Goal: Obtain resource: Download file/media

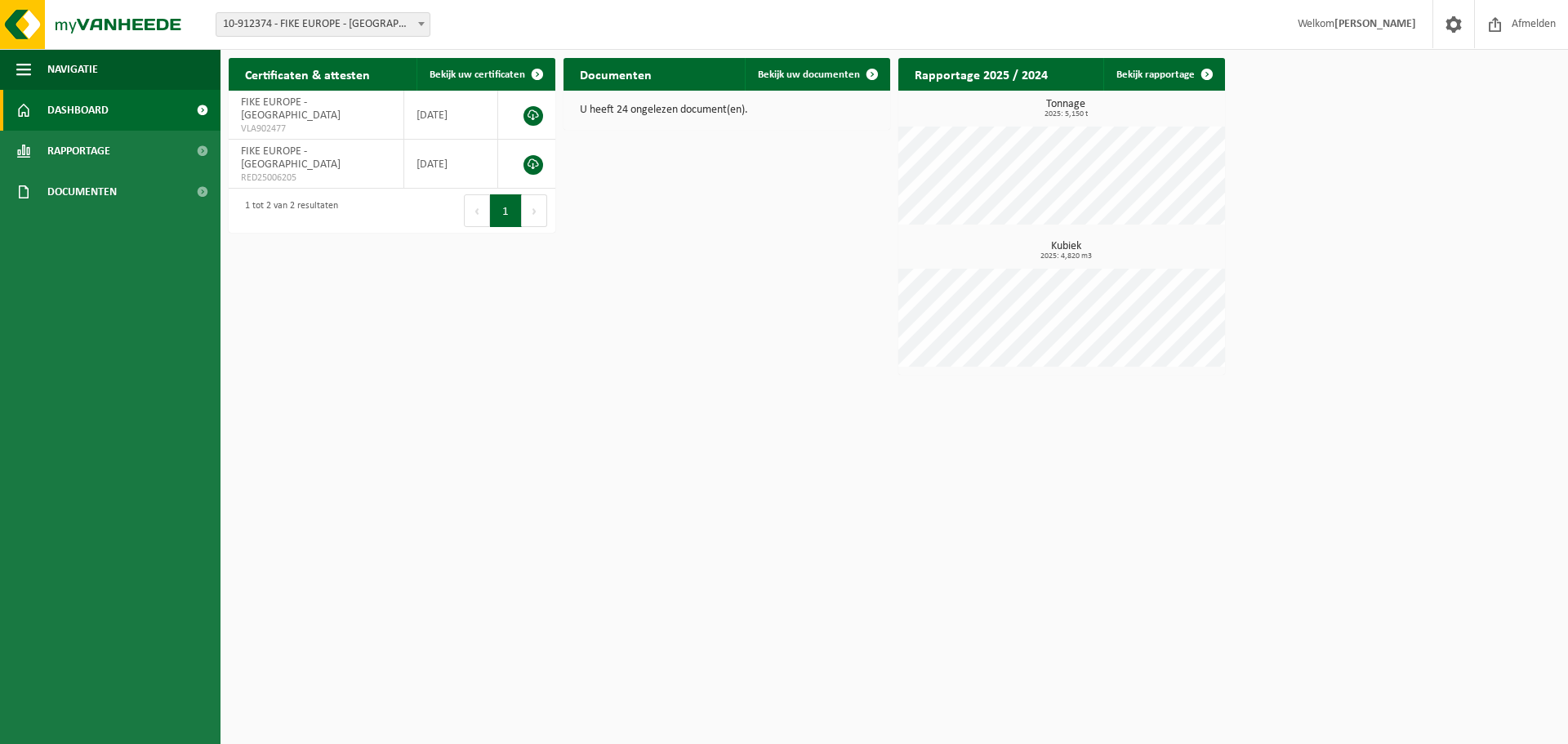
click at [597, 289] on div "Certificaten & attesten Bekijk uw certificaten FIKE EUROPE - HERENTALS VLA90247…" at bounding box center [894, 217] width 1339 height 334
click at [864, 72] on span at bounding box center [872, 74] width 33 height 33
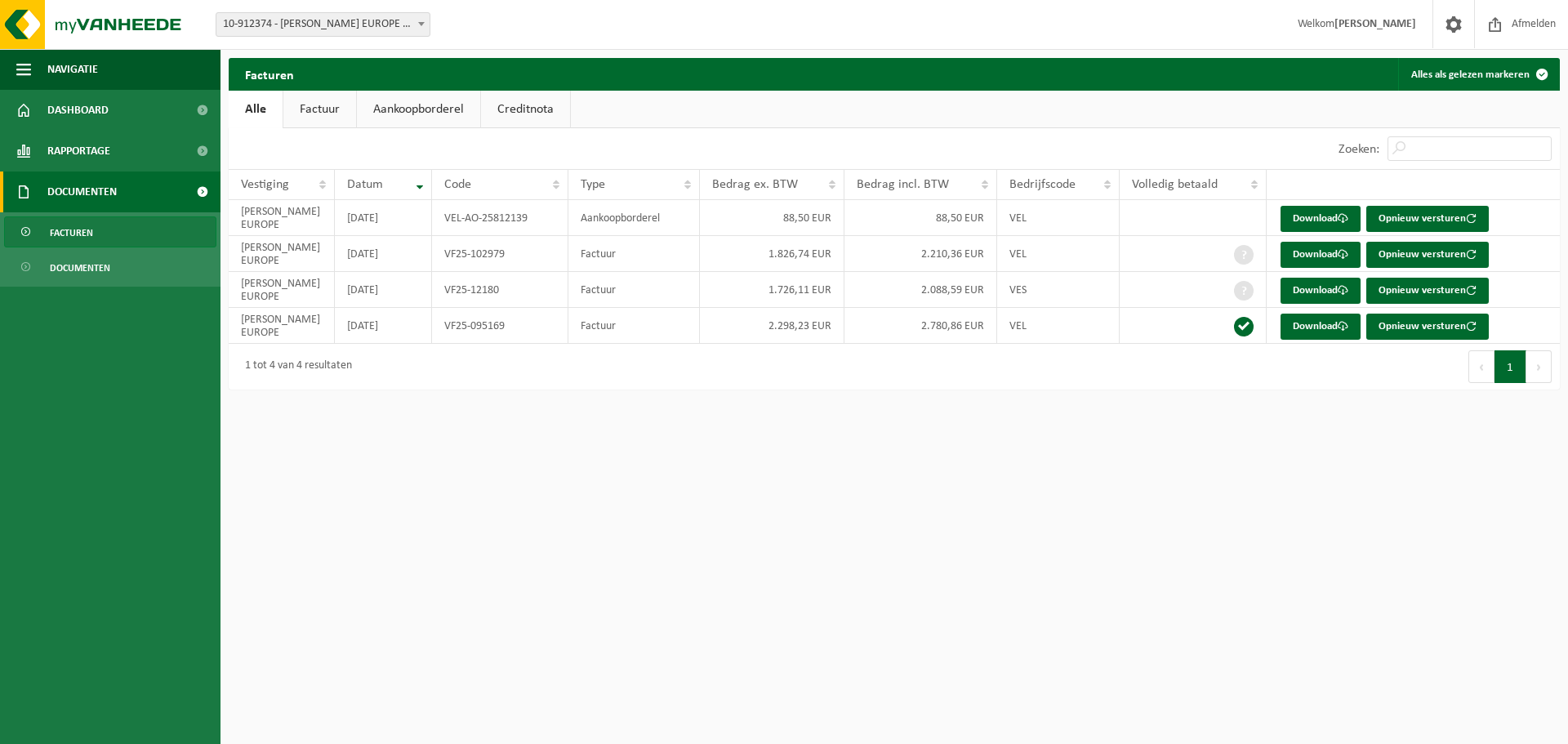
click at [1536, 365] on button "Volgende" at bounding box center [1539, 367] width 25 height 33
click at [1479, 377] on button "Vorige" at bounding box center [1482, 367] width 26 height 33
click at [136, 106] on link "Dashboard" at bounding box center [110, 110] width 221 height 41
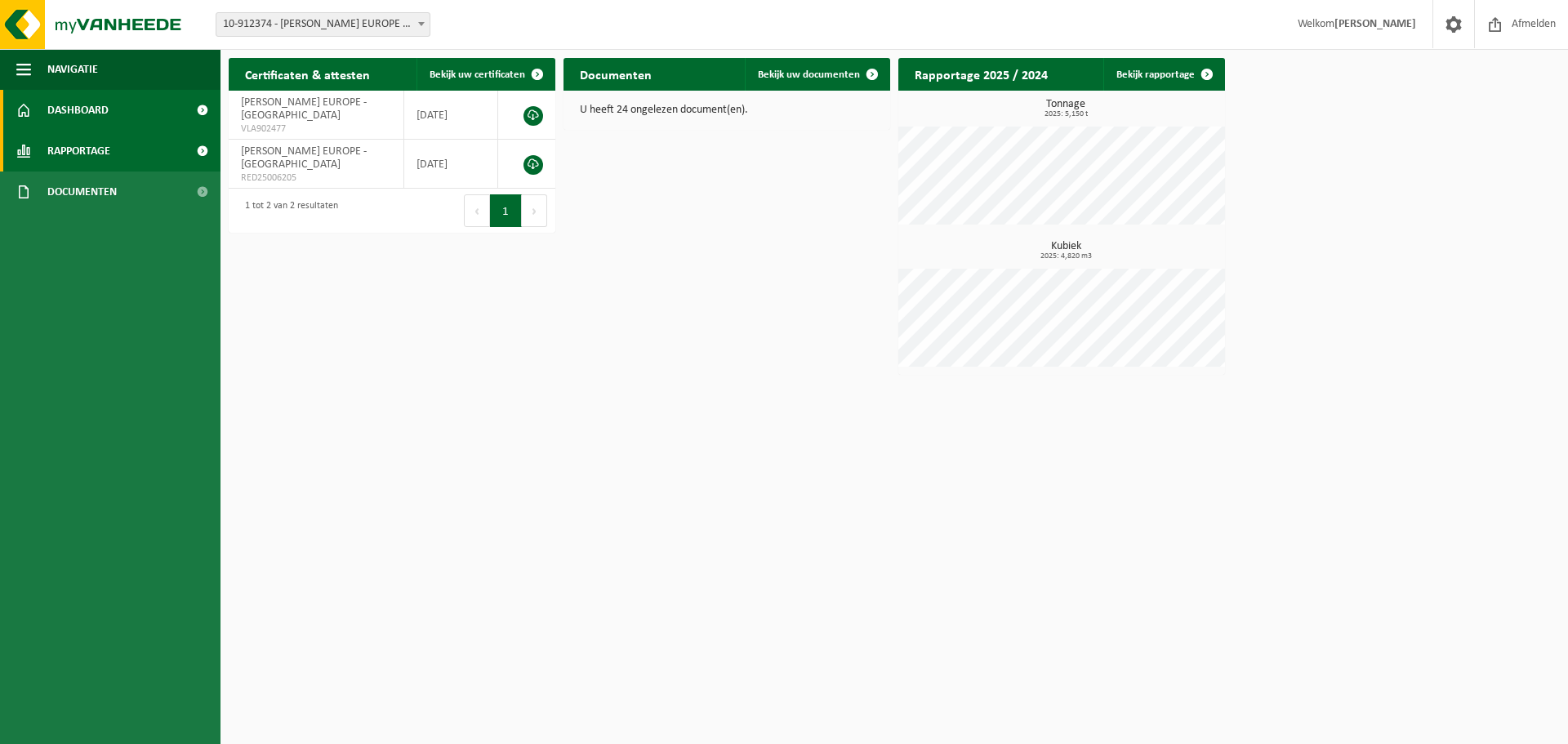
click at [100, 149] on span "Rapportage" at bounding box center [78, 151] width 63 height 41
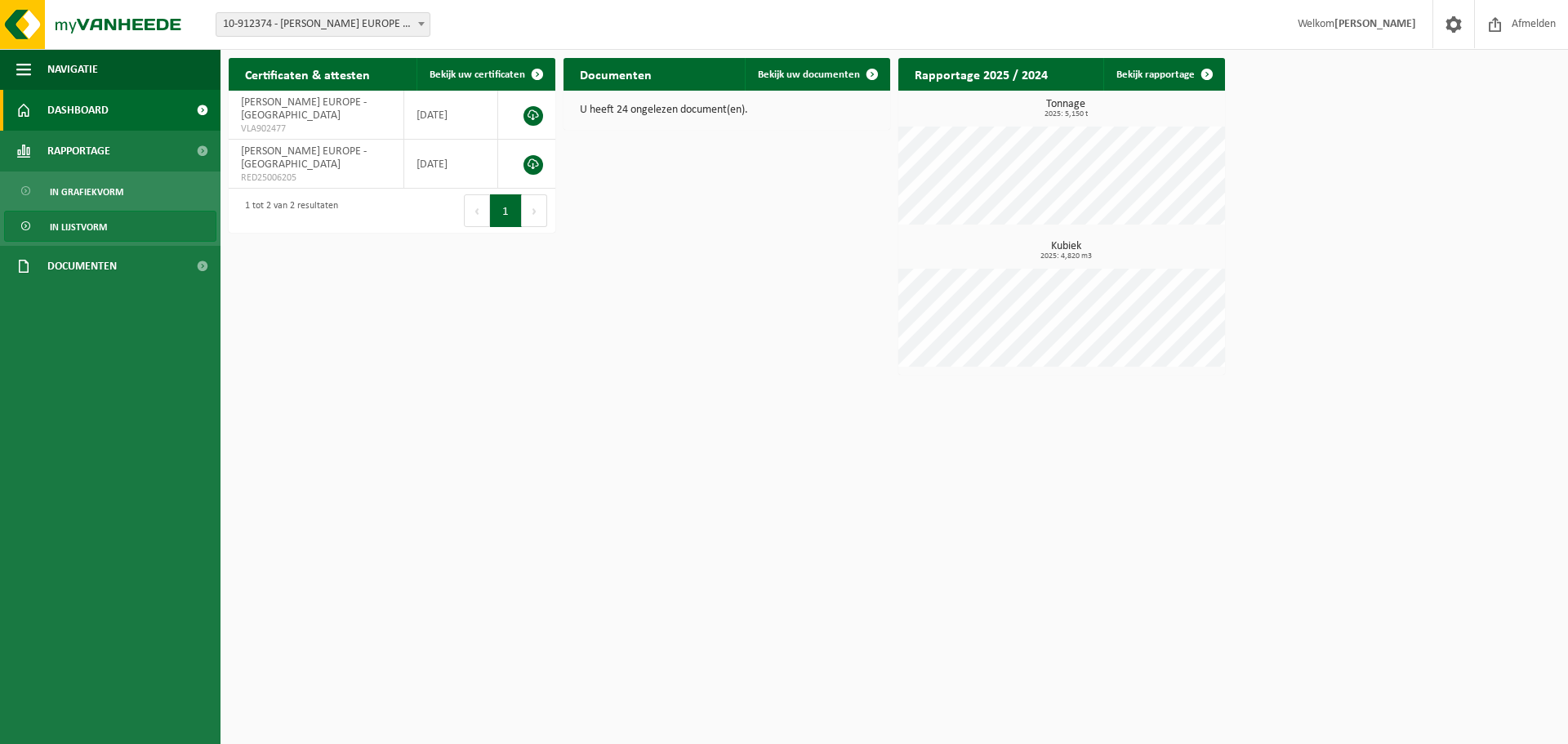
click at [102, 227] on span "In lijstvorm" at bounding box center [78, 227] width 57 height 31
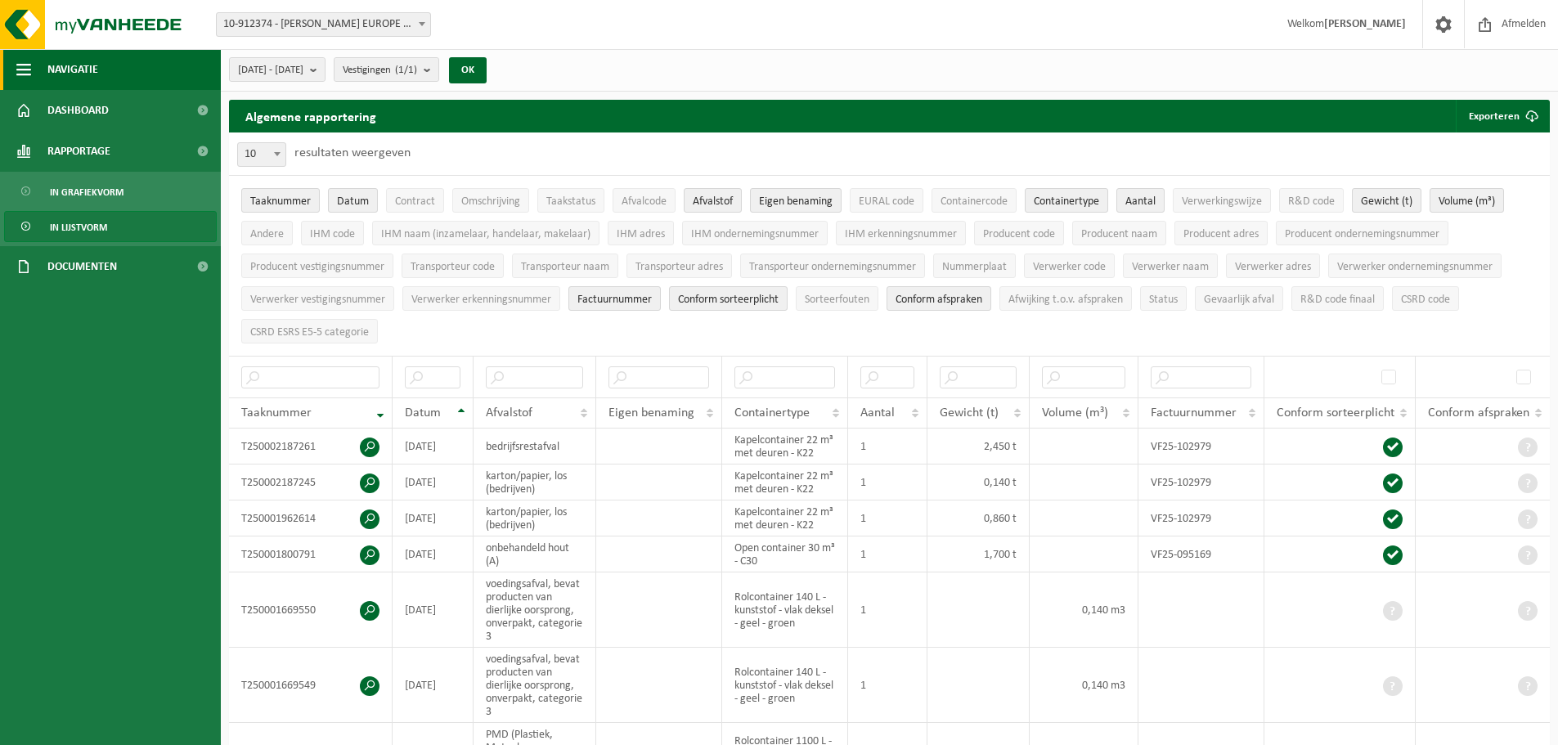
click at [19, 70] on span "button" at bounding box center [23, 69] width 15 height 41
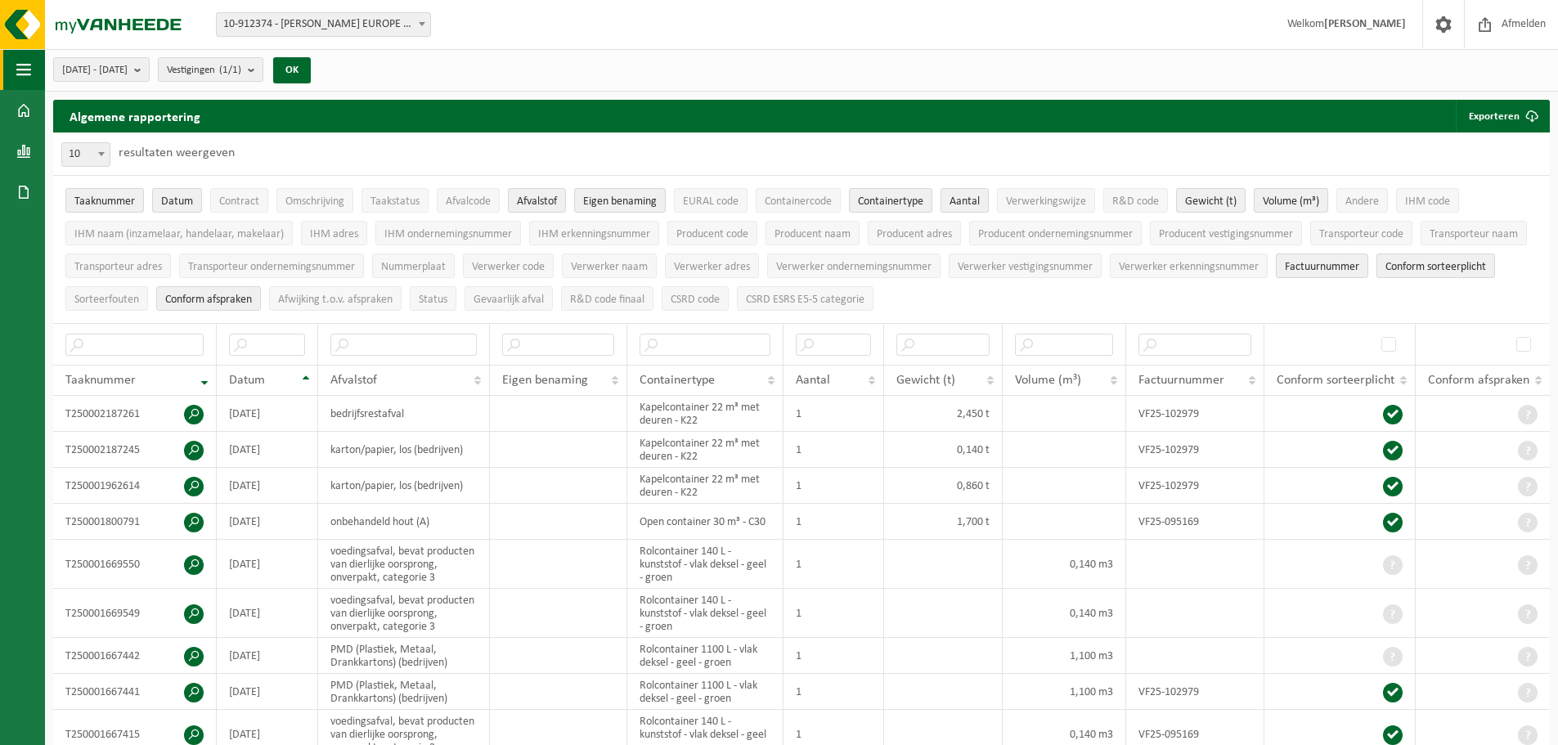
click at [19, 71] on span "button" at bounding box center [23, 69] width 15 height 41
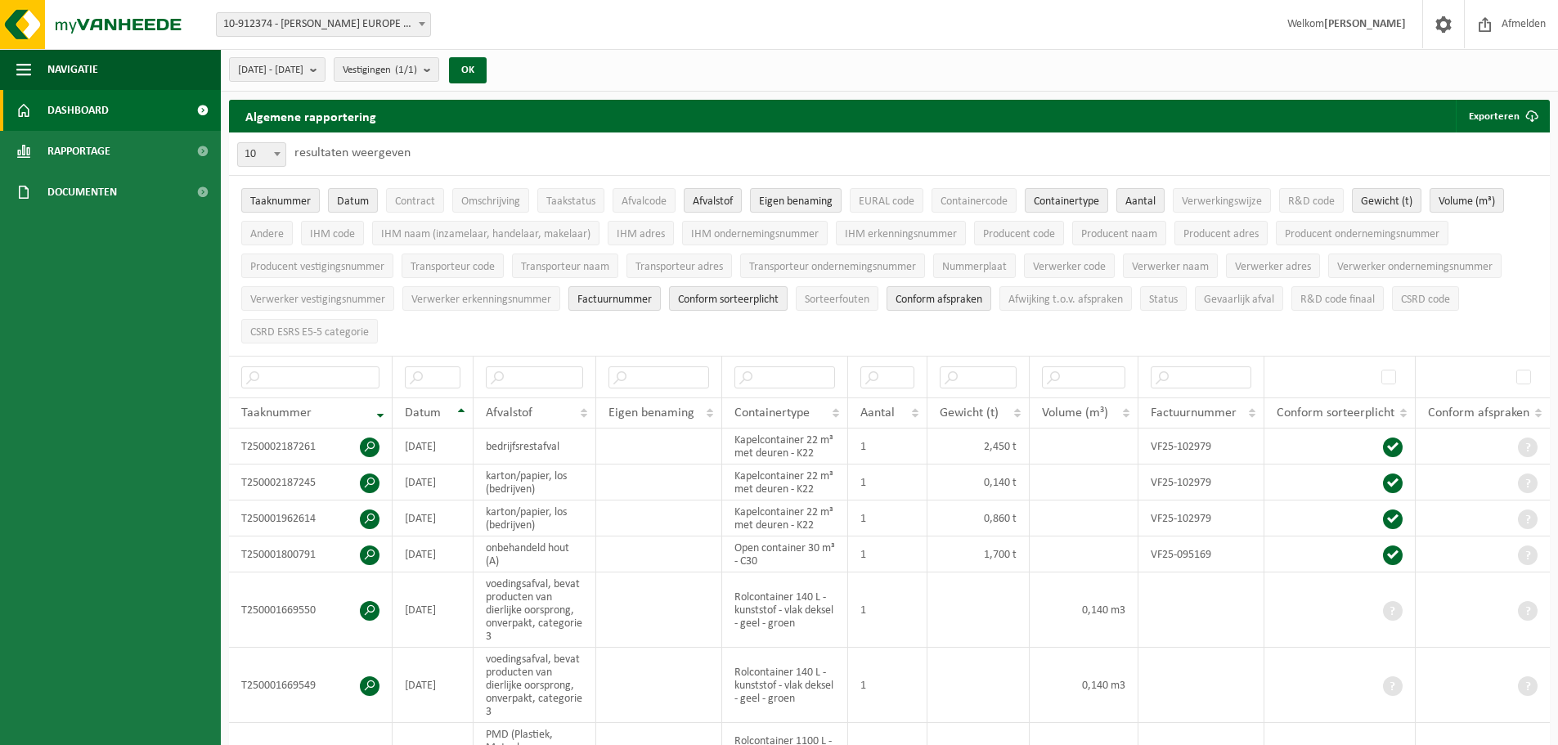
click at [164, 106] on link "Dashboard" at bounding box center [110, 110] width 221 height 41
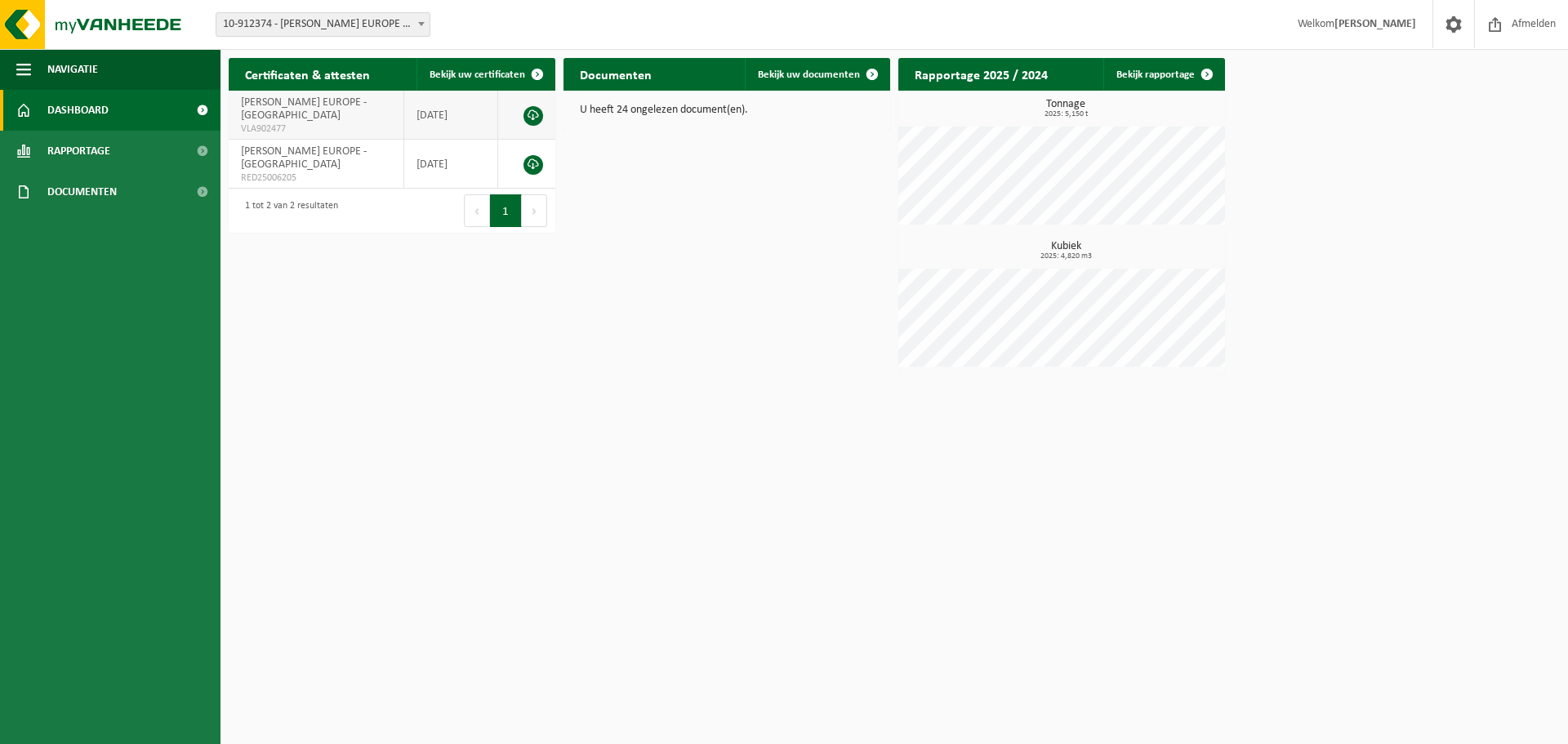
click at [532, 108] on link at bounding box center [533, 116] width 20 height 20
